Goal: Book appointment/travel/reservation

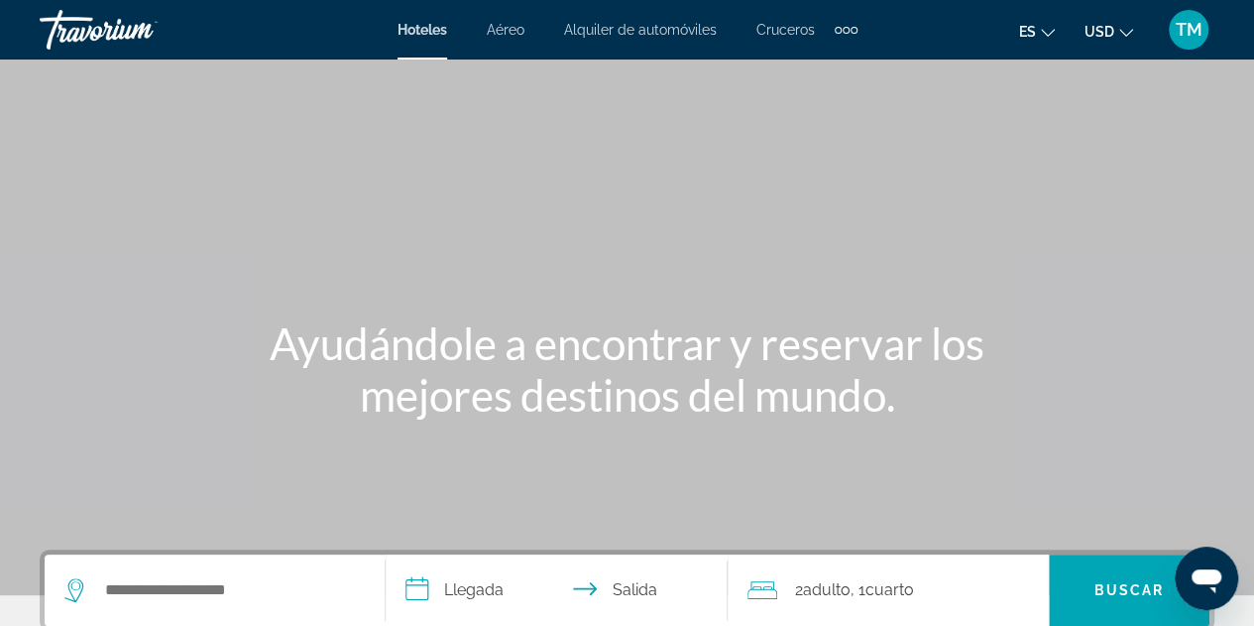
click at [1182, 37] on span "TM" at bounding box center [1189, 30] width 27 height 20
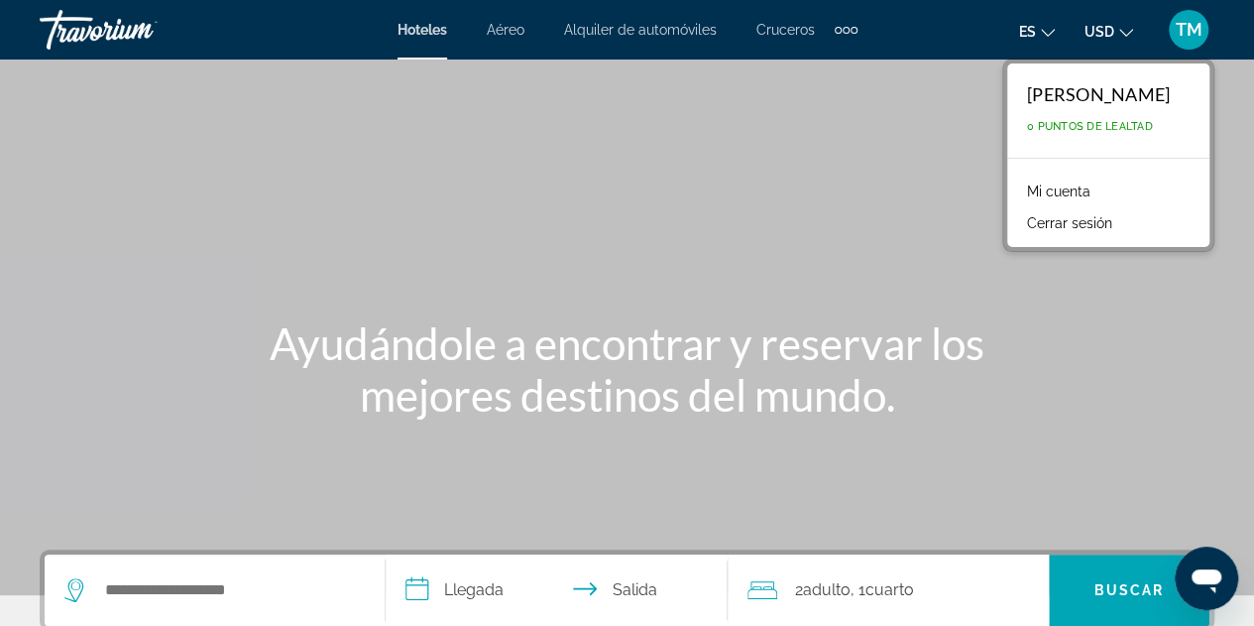
click at [1063, 190] on link "Mi cuenta" at bounding box center [1058, 191] width 83 height 26
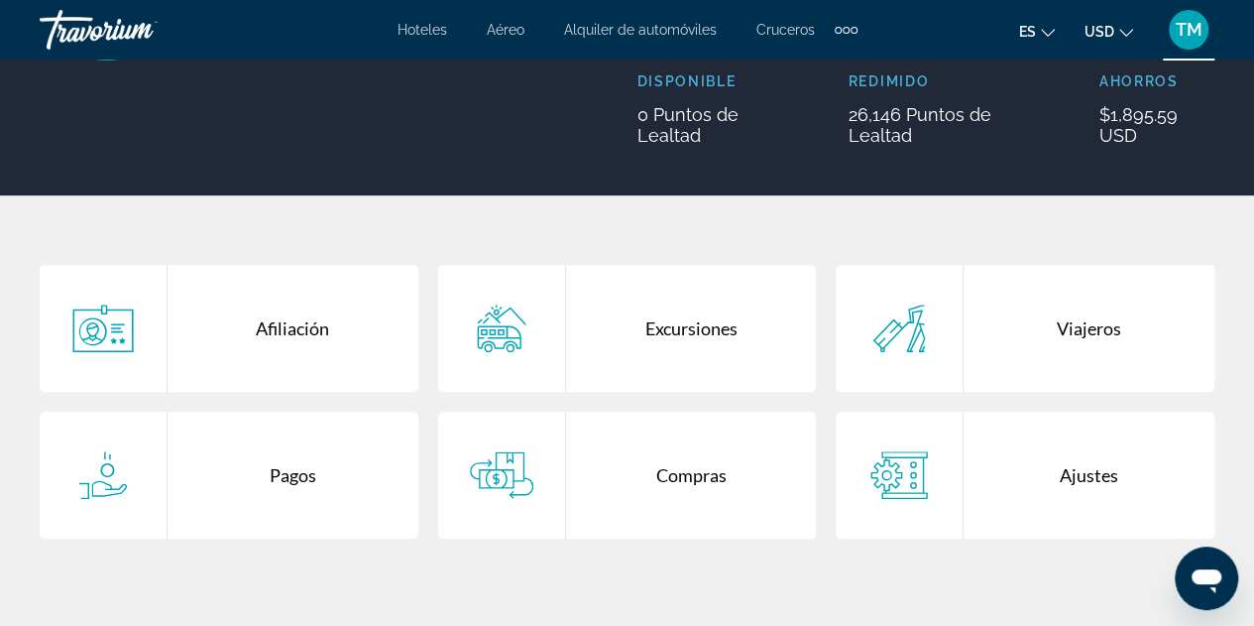
scroll to position [305, 0]
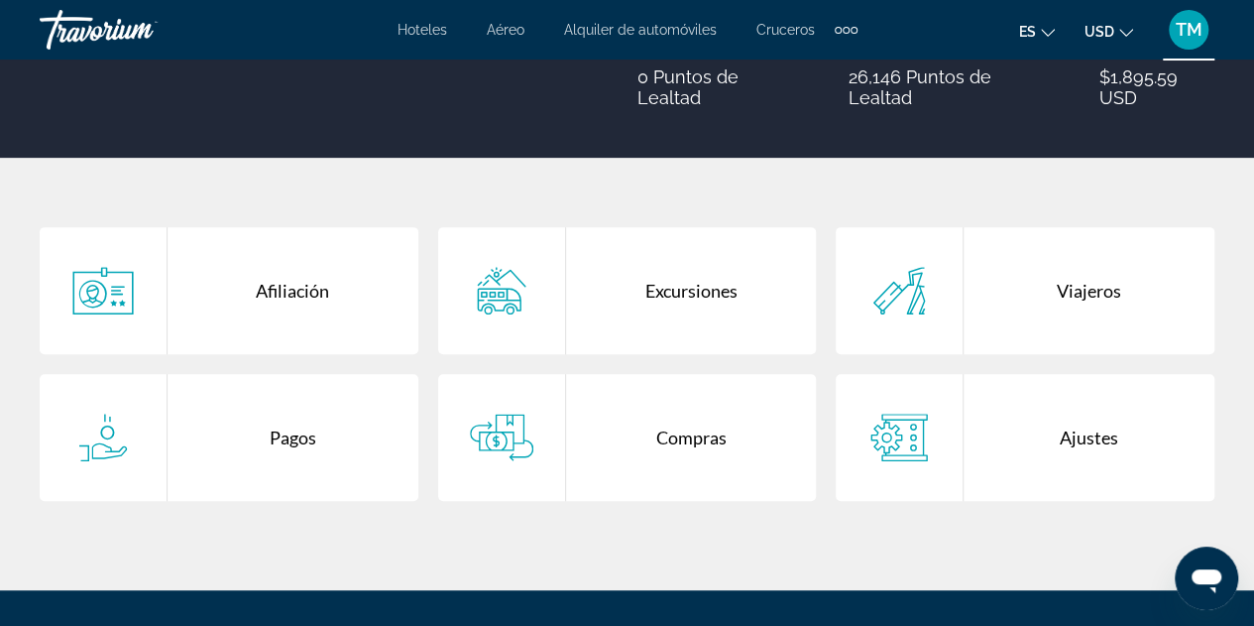
click at [662, 433] on div "Compras" at bounding box center [691, 437] width 251 height 127
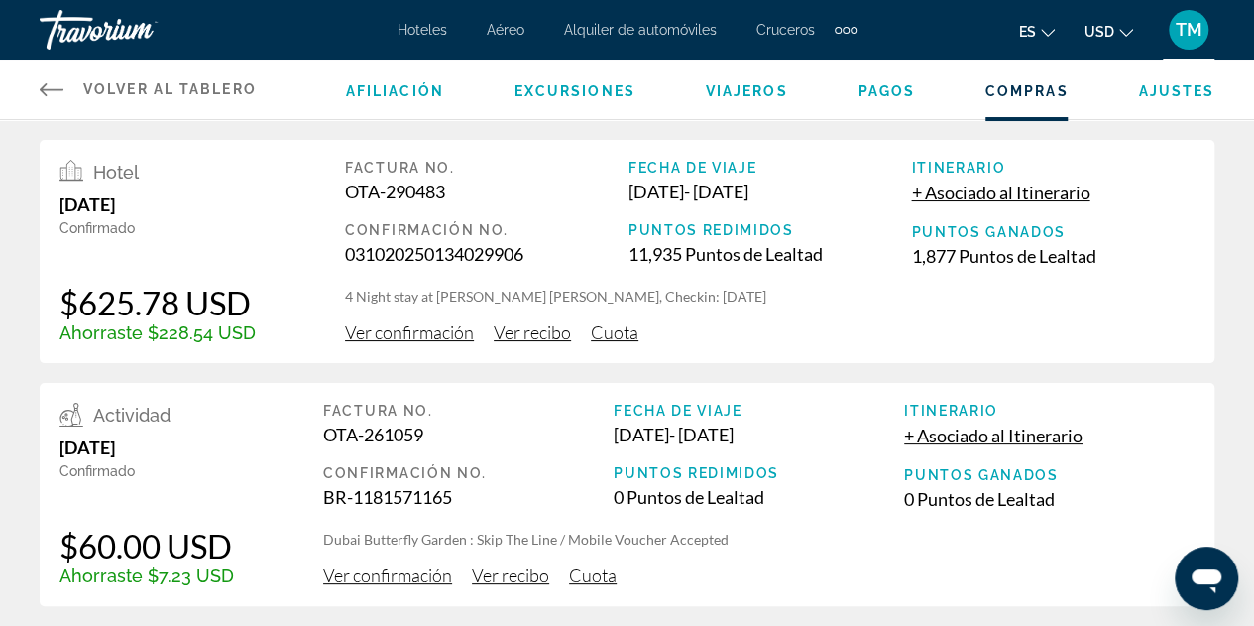
click at [839, 29] on div "Extra navigation items" at bounding box center [838, 30] width 7 height 7
click at [788, 67] on span "Actividades" at bounding box center [803, 66] width 75 height 16
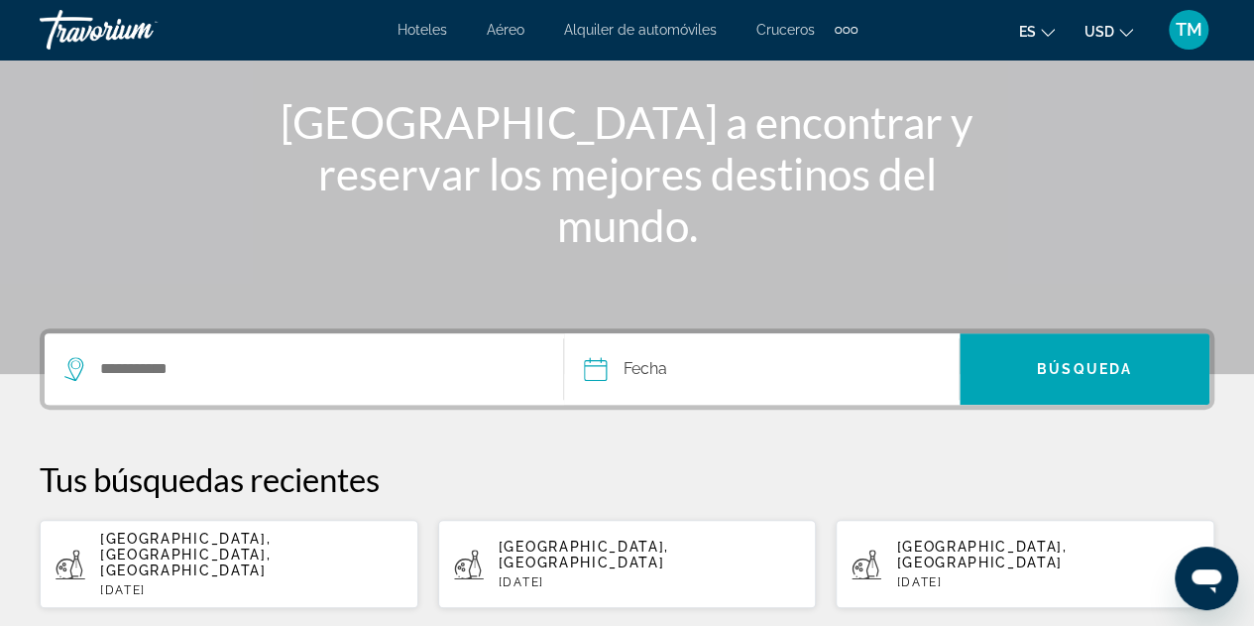
scroll to position [231, 0]
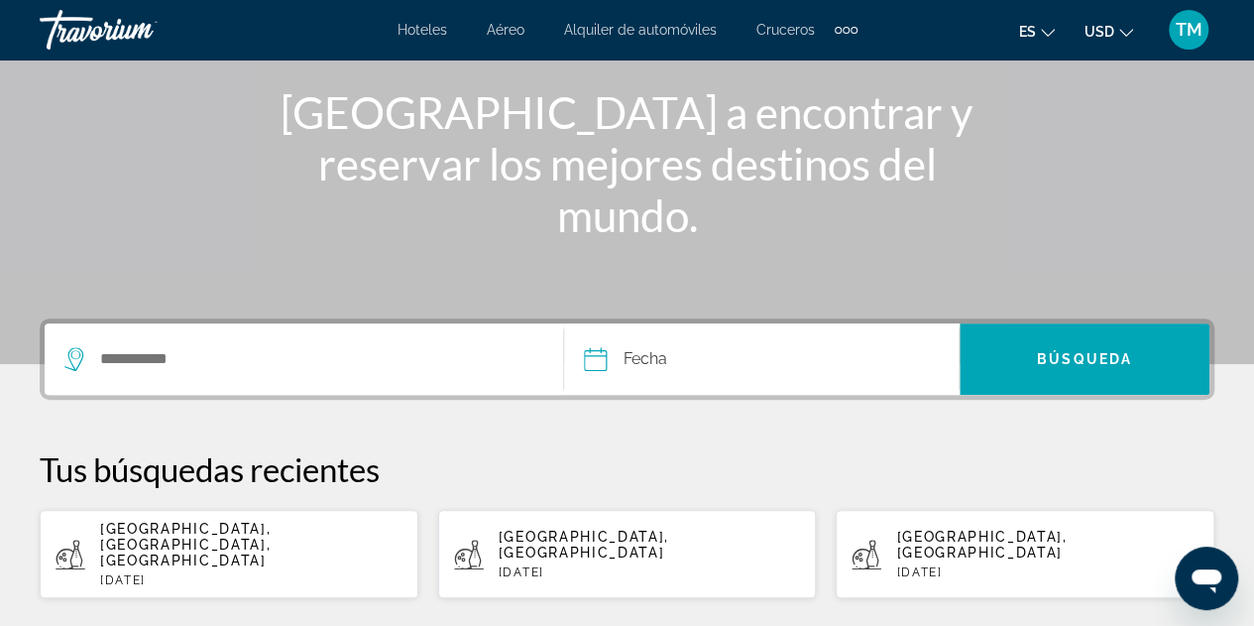
click at [154, 536] on div "Barcelona, Cataluña, España Sun, 02 Nov" at bounding box center [251, 554] width 302 height 66
type input "**********"
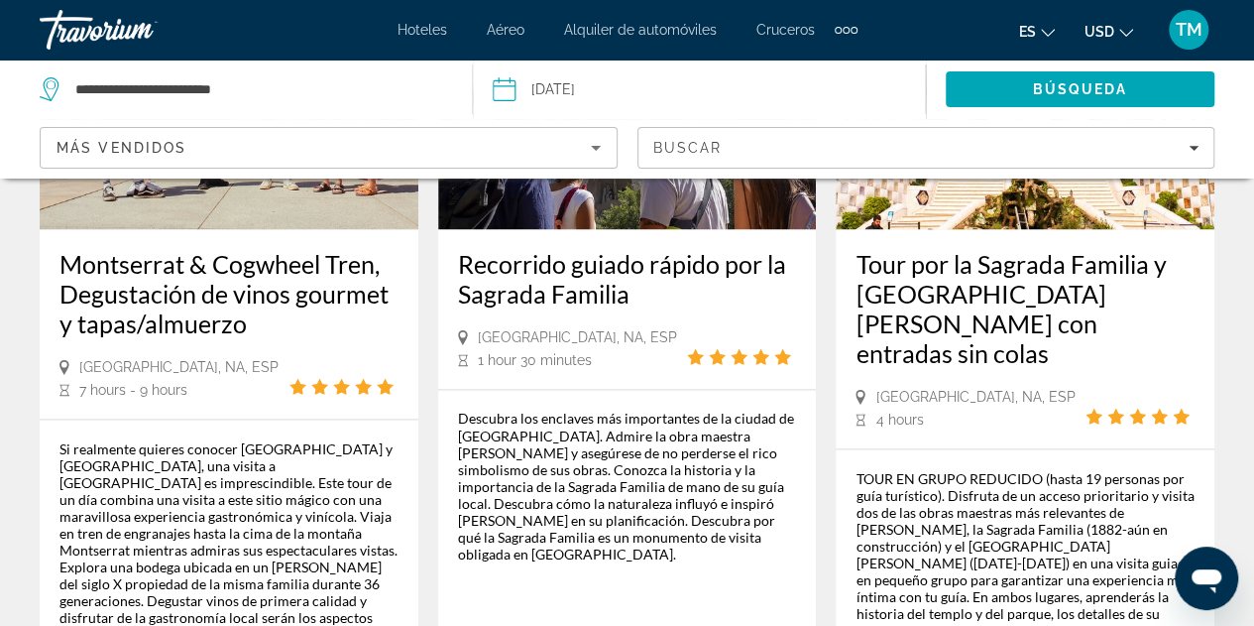
scroll to position [1453, 0]
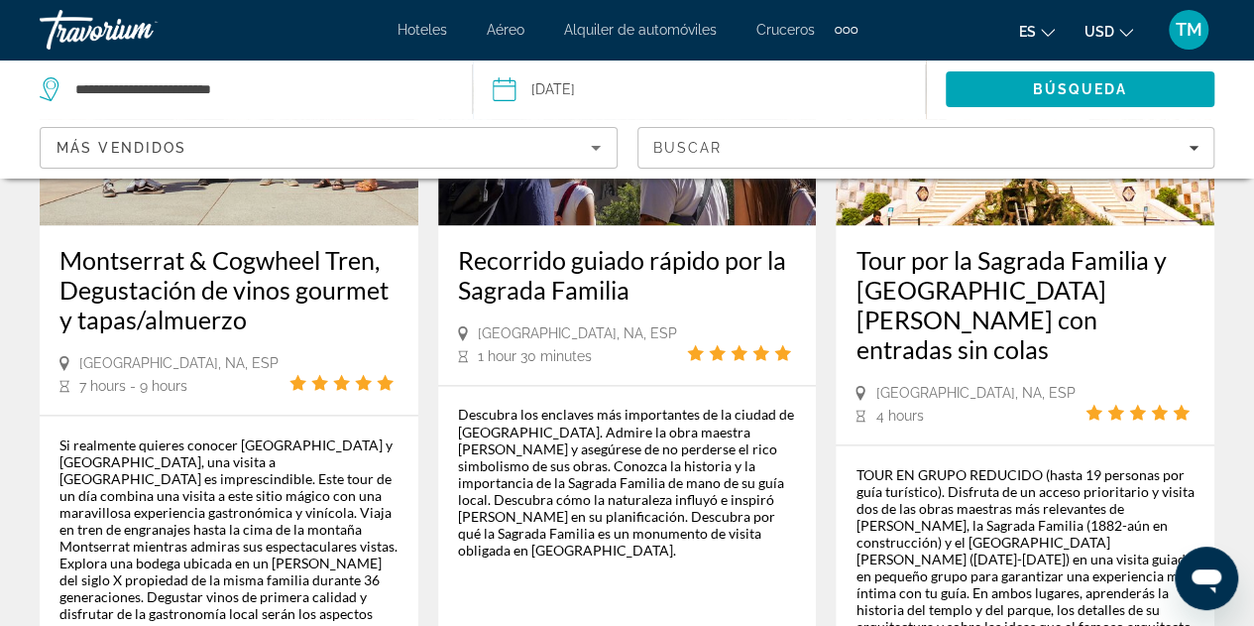
click at [688, 245] on h3 "Recorrido guiado rápido por la Sagrada Familia" at bounding box center [627, 274] width 339 height 59
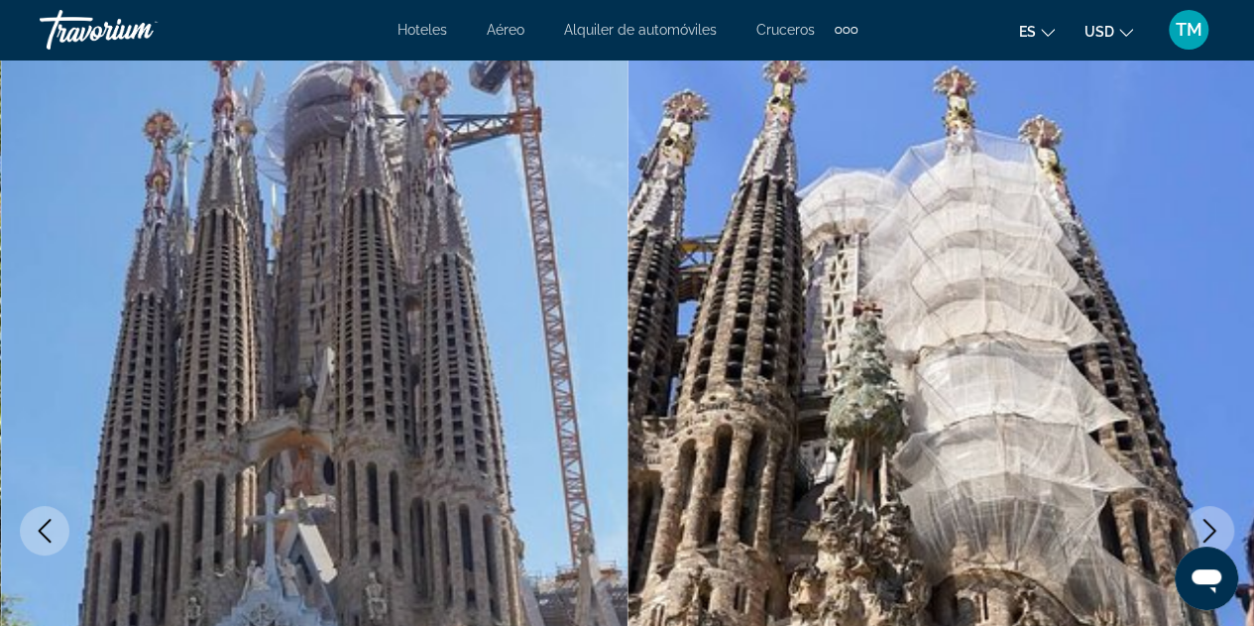
click at [816, 64] on img "Main content" at bounding box center [942, 530] width 628 height 942
click at [862, 101] on img "Main content" at bounding box center [942, 530] width 628 height 942
click at [993, 222] on img "Main content" at bounding box center [942, 530] width 628 height 942
click at [39, 519] on icon "Previous image" at bounding box center [45, 531] width 24 height 24
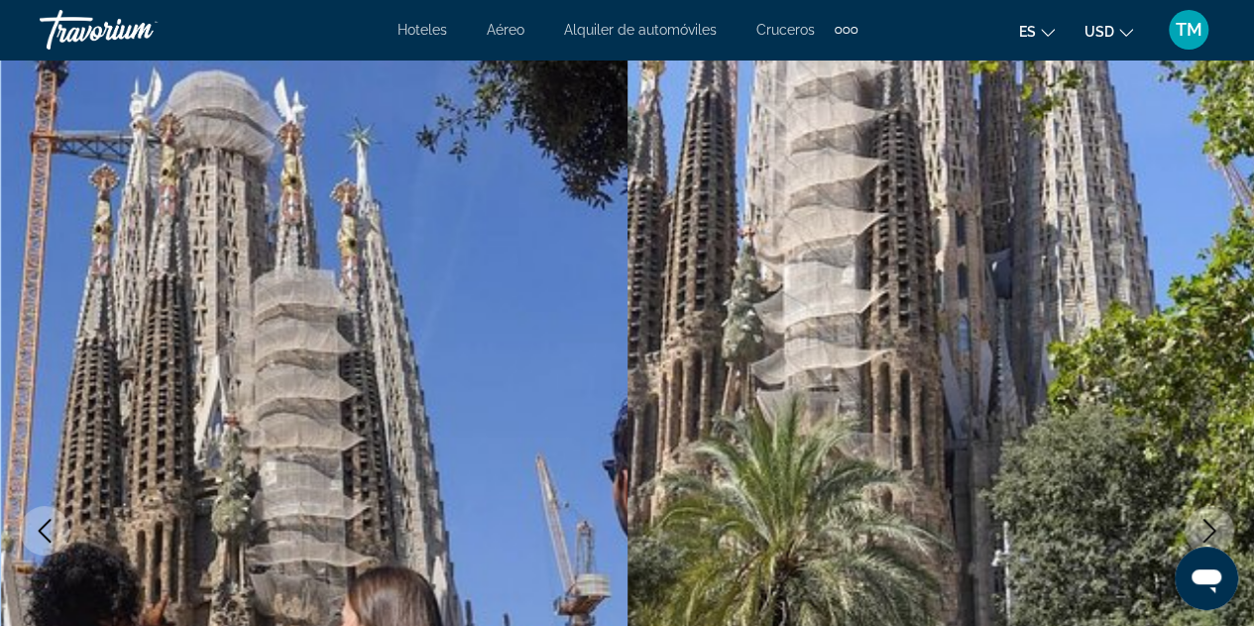
click at [39, 519] on icon "Previous image" at bounding box center [45, 531] width 24 height 24
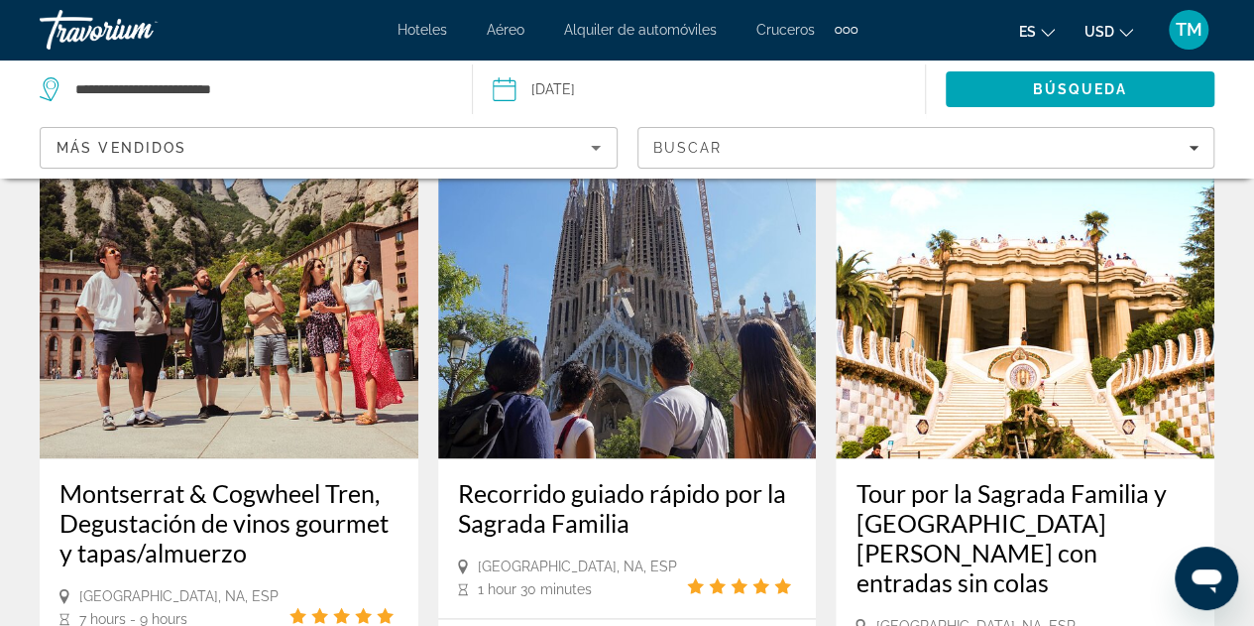
scroll to position [1192, 0]
